Goal: Navigation & Orientation: Find specific page/section

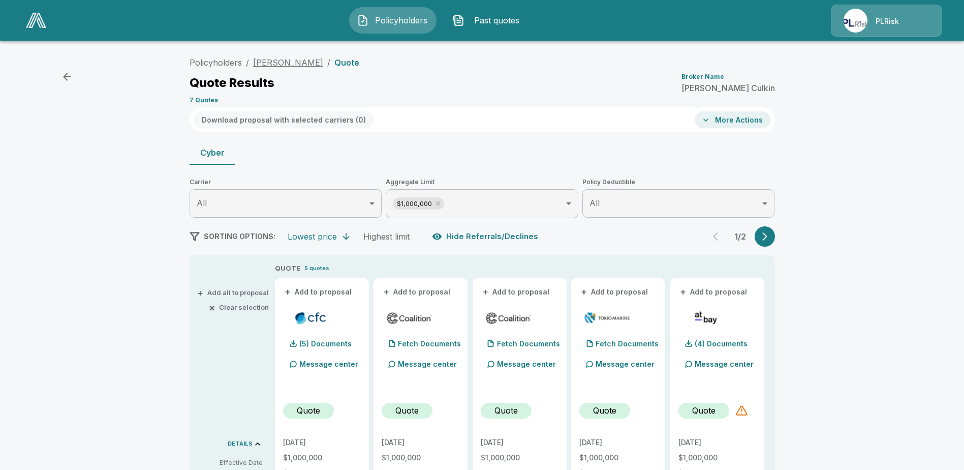
click at [298, 69] on div "Policyholders / [PERSON_NAME] / Quote Quote Results Broker Name [PERSON_NAME] 7…" at bounding box center [482, 79] width 585 height 55
click at [299, 59] on link "[PERSON_NAME]" at bounding box center [288, 62] width 70 height 10
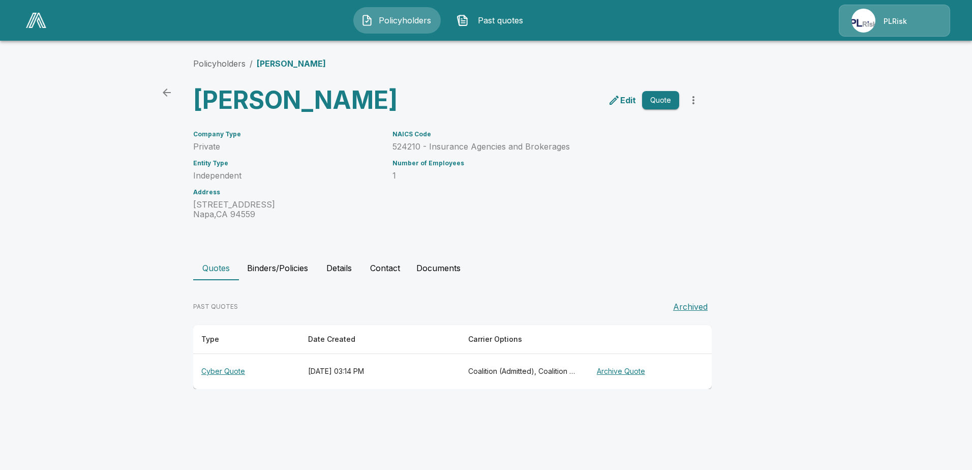
click at [295, 261] on button "Binders/Policies" at bounding box center [277, 268] width 77 height 24
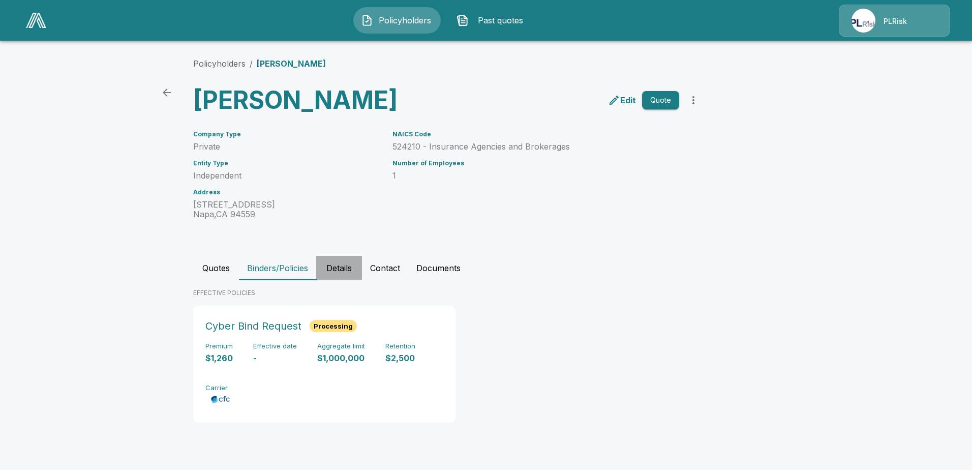
click at [328, 265] on button "Details" at bounding box center [339, 268] width 46 height 24
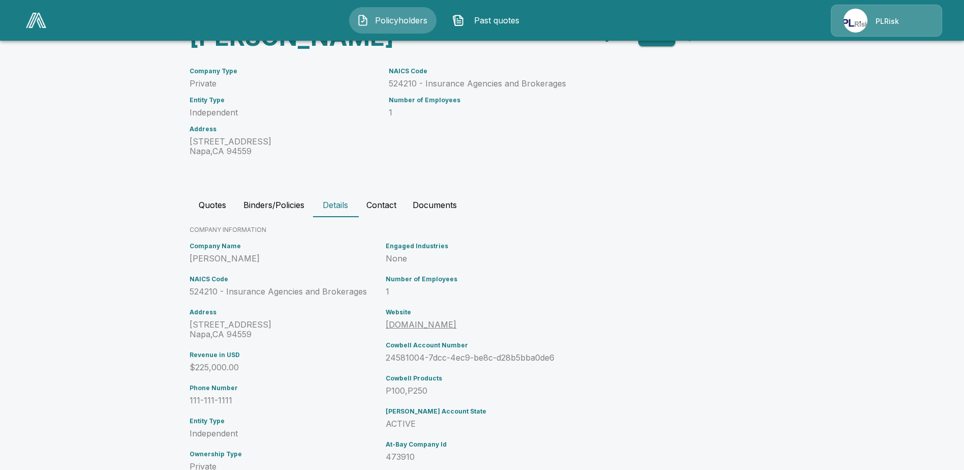
scroll to position [45, 0]
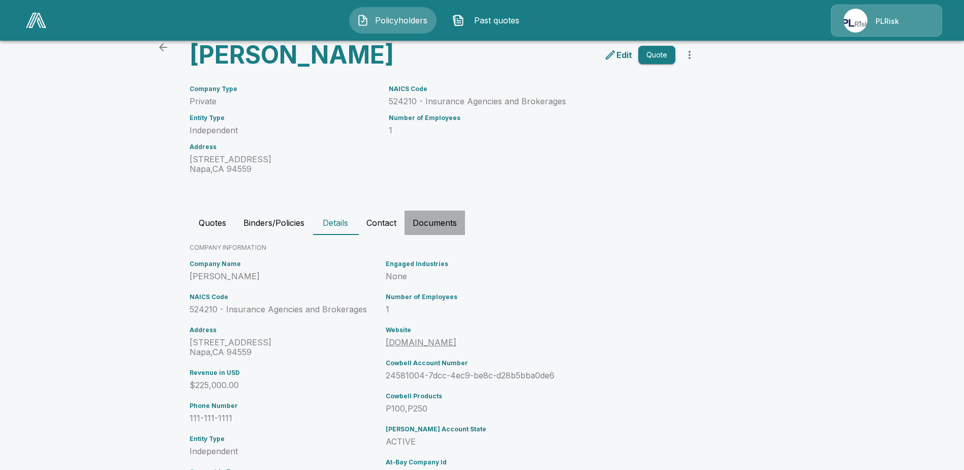
click at [429, 219] on button "Documents" at bounding box center [435, 222] width 60 height 24
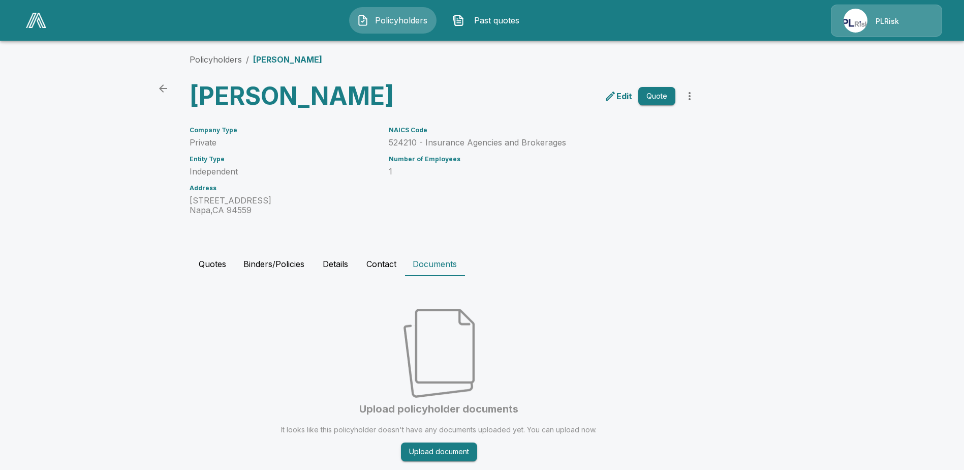
scroll to position [31, 0]
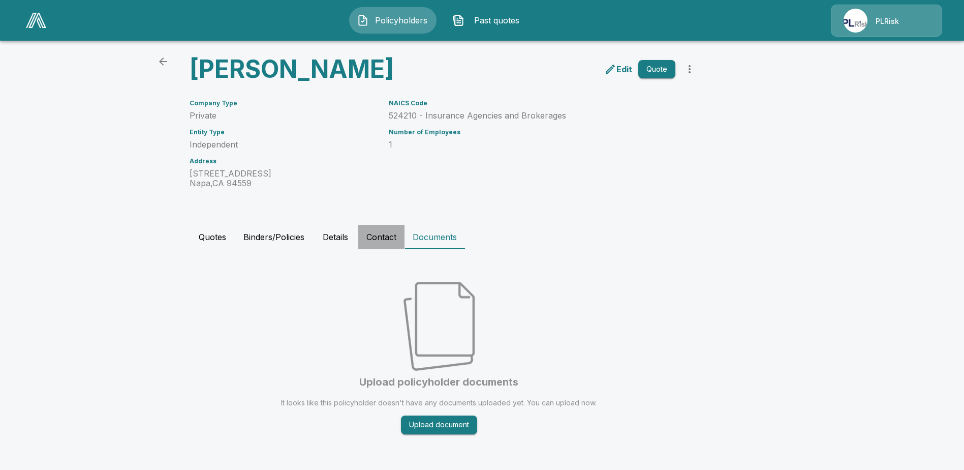
click at [377, 241] on button "Contact" at bounding box center [381, 237] width 46 height 24
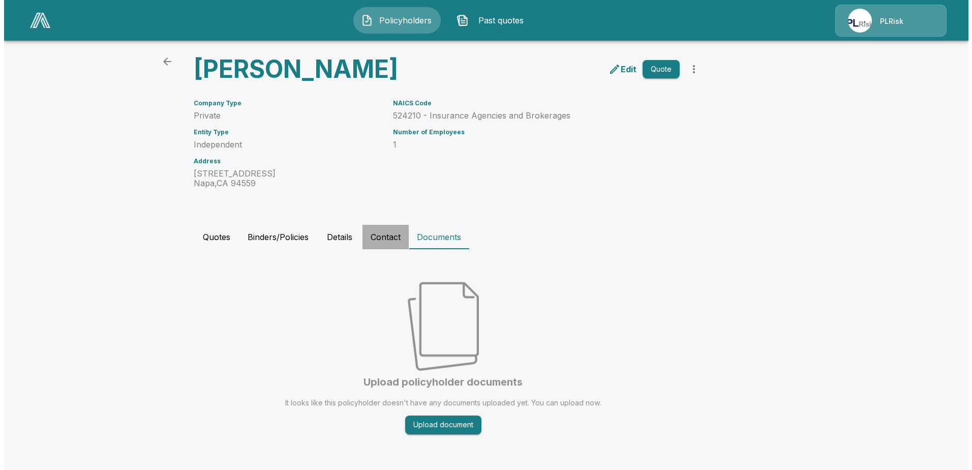
scroll to position [0, 0]
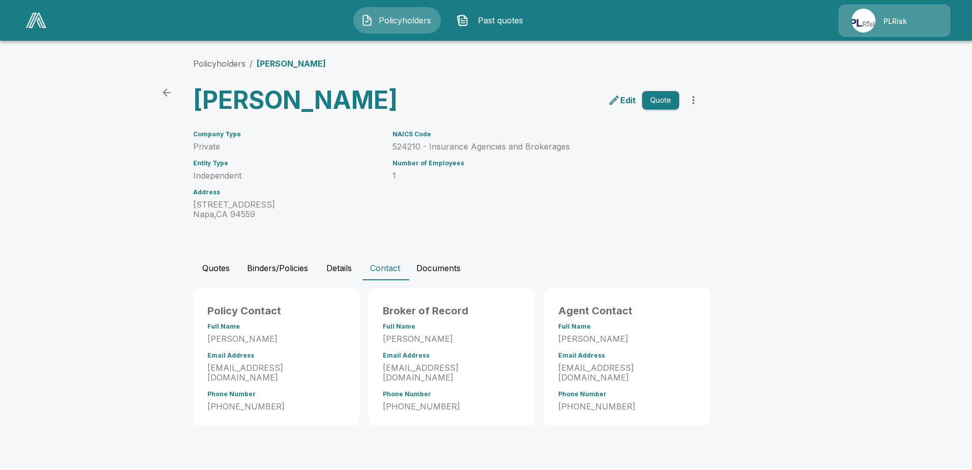
click at [334, 269] on button "Details" at bounding box center [339, 268] width 46 height 24
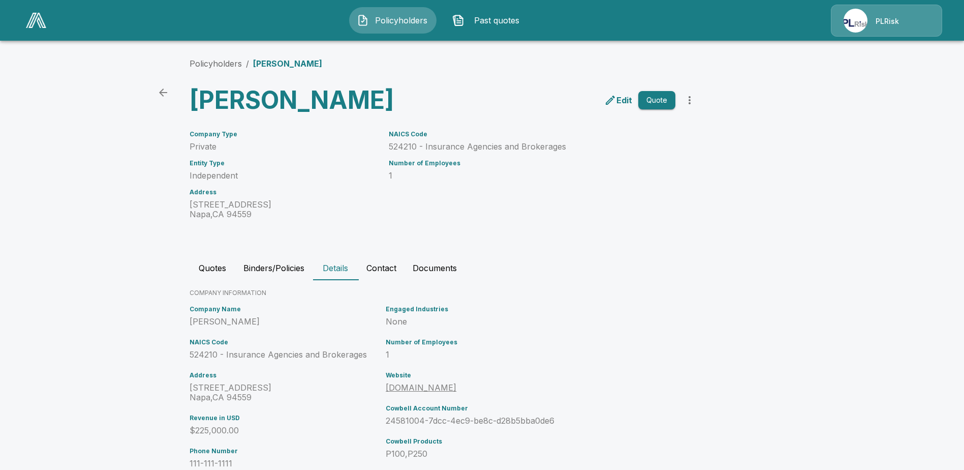
click at [291, 265] on button "Binders/Policies" at bounding box center [273, 268] width 77 height 24
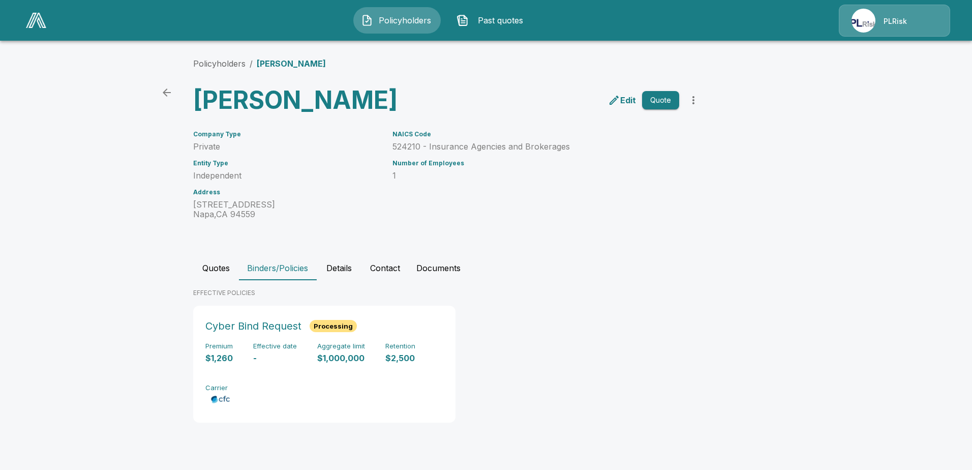
click at [446, 264] on button "Documents" at bounding box center [438, 268] width 60 height 24
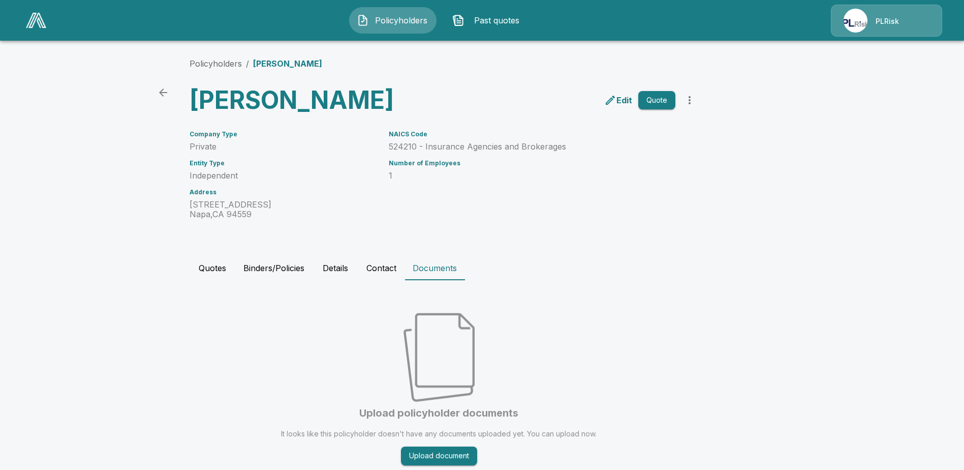
click at [379, 266] on button "Contact" at bounding box center [381, 268] width 46 height 24
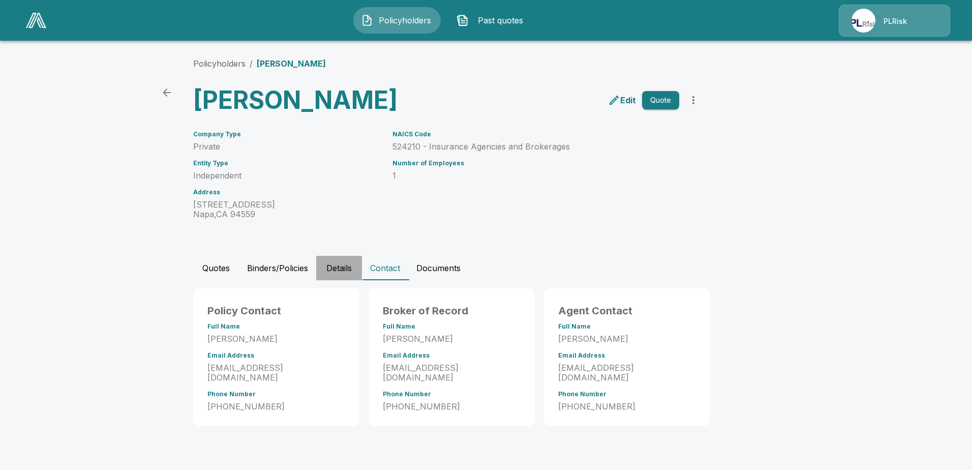
click at [321, 270] on button "Details" at bounding box center [339, 268] width 46 height 24
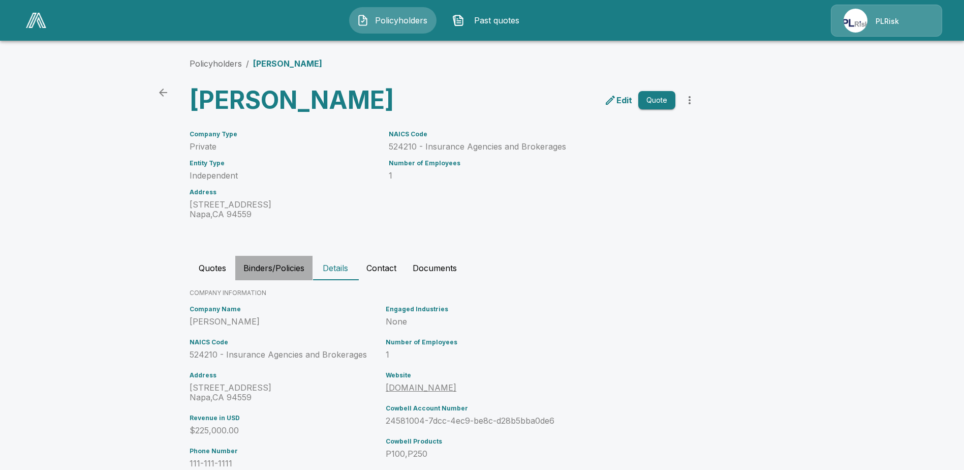
click at [269, 273] on button "Binders/Policies" at bounding box center [273, 268] width 77 height 24
